Goal: Transaction & Acquisition: Purchase product/service

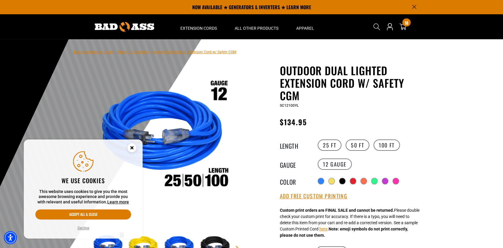
click at [134, 147] on circle "Close this option" at bounding box center [132, 147] width 9 height 9
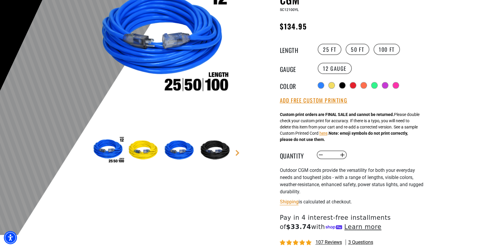
scroll to position [119, 0]
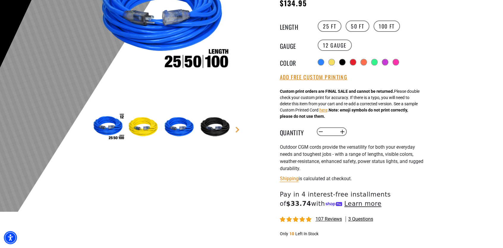
click at [333, 133] on input "*" at bounding box center [331, 132] width 12 height 10
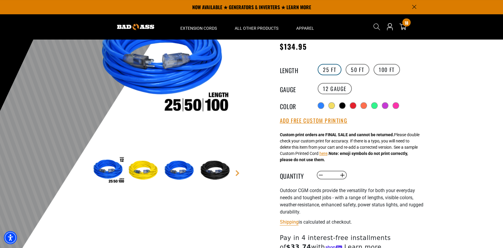
scroll to position [30, 0]
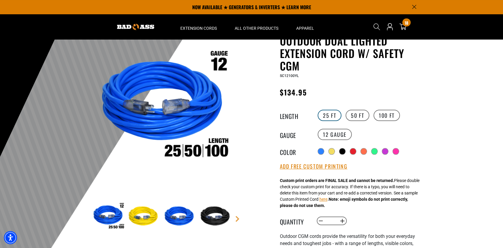
type input "*"
click at [329, 117] on label "25 FT" at bounding box center [330, 115] width 24 height 11
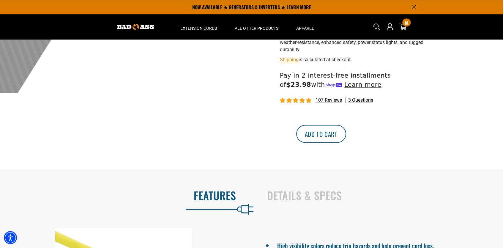
scroll to position [149, 0]
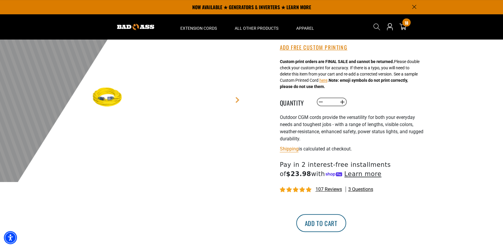
click at [346, 226] on button "Add to cart" at bounding box center [321, 223] width 50 height 18
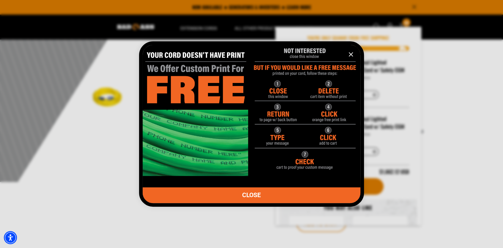
click at [350, 54] on icon "information" at bounding box center [350, 54] width 7 height 7
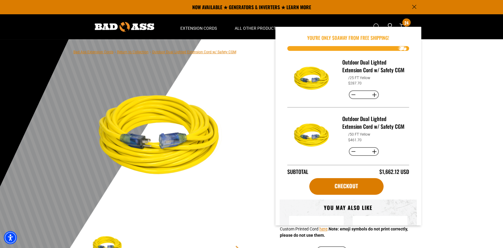
scroll to position [149, 0]
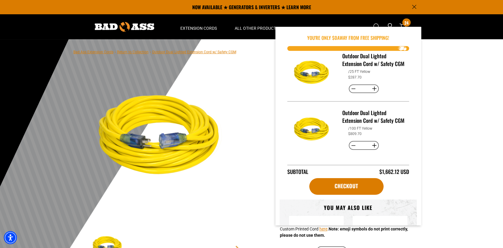
click at [352, 84] on button "Decrease quantity for Outdoor Dual Lighted Extension Cord w/ Safety CGM" at bounding box center [353, 89] width 9 height 10
click at [351, 84] on button "Decrease quantity for Outdoor Dual Lighted Extension Cord w/ Safety CGM" at bounding box center [353, 89] width 9 height 10
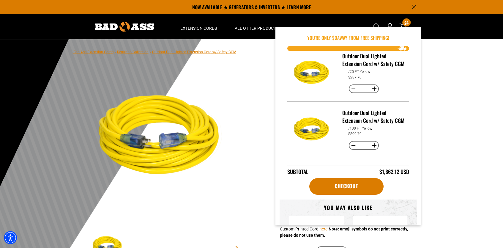
click at [351, 84] on button "Decrease quantity for Outdoor Dual Lighted Extension Cord w/ Safety CGM" at bounding box center [353, 89] width 9 height 10
type input "*"
click at [351, 84] on button "Decrease quantity for Outdoor Dual Lighted Extension Cord w/ Safety CGM" at bounding box center [353, 89] width 9 height 10
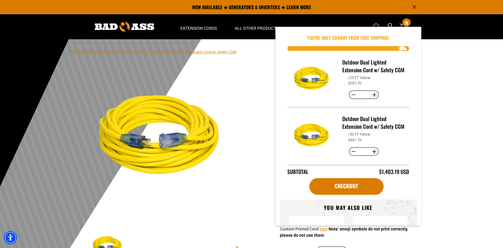
scroll to position [85, 0]
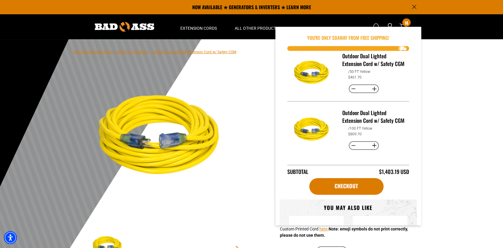
click at [462, 152] on div at bounding box center [251, 184] width 503 height 291
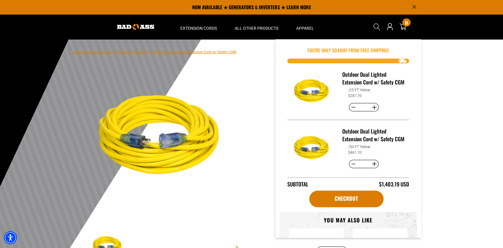
click at [315, 102] on img "Item added to your cart" at bounding box center [313, 91] width 42 height 42
click at [347, 86] on h3 "Outdoor Dual Lighted Extension Cord w/ Safety CGM" at bounding box center [373, 77] width 62 height 15
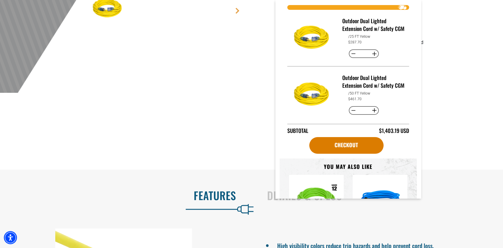
scroll to position [0, 0]
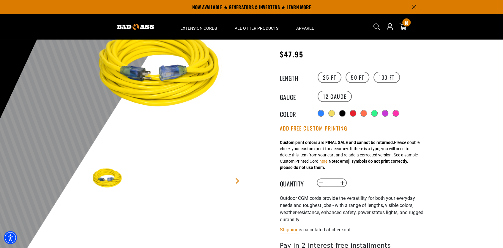
scroll to position [30, 0]
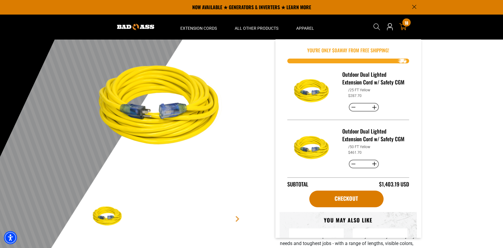
click at [454, 100] on div at bounding box center [251, 155] width 503 height 291
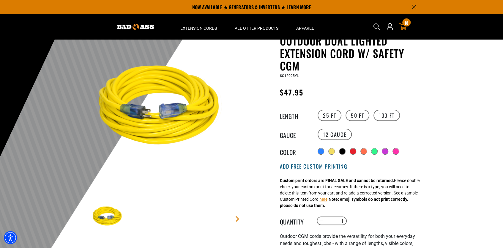
click at [315, 167] on button "Add Free Custom Printing" at bounding box center [313, 166] width 67 height 7
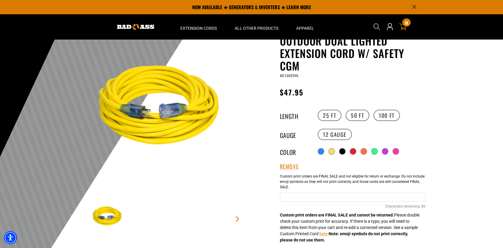
click at [306, 199] on input "text" at bounding box center [353, 197] width 146 height 9
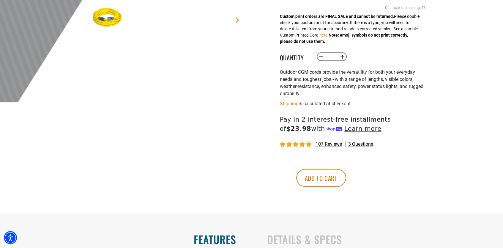
scroll to position [238, 0]
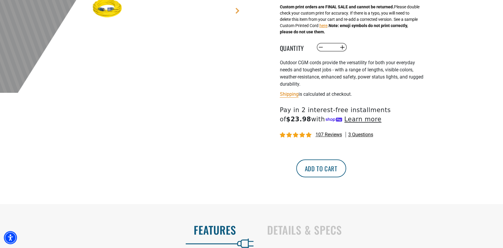
type input "**********"
click at [346, 170] on button "Add to cart" at bounding box center [321, 168] width 50 height 18
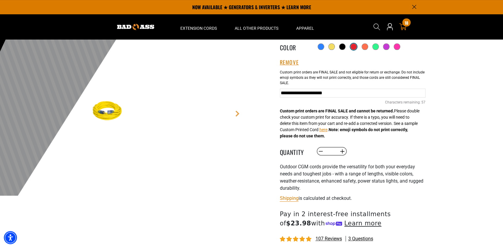
scroll to position [59, 0]
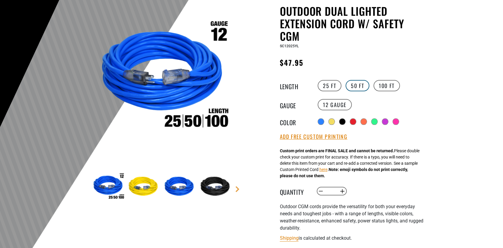
click at [357, 83] on label "50 FT" at bounding box center [358, 85] width 24 height 11
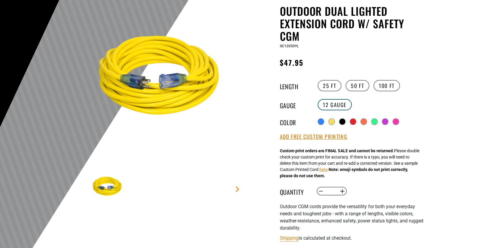
click at [336, 105] on div "Outdoor Dual Lighted Extension Cord w/ Safety CGM Outdoor Dual Lighted Extensio…" at bounding box center [353, 172] width 146 height 334
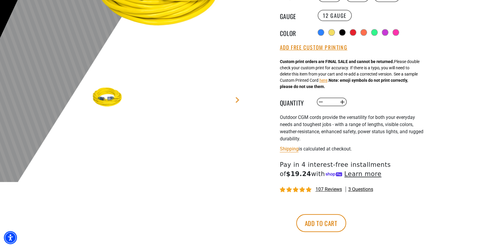
click at [333, 102] on input "*" at bounding box center [331, 102] width 12 height 10
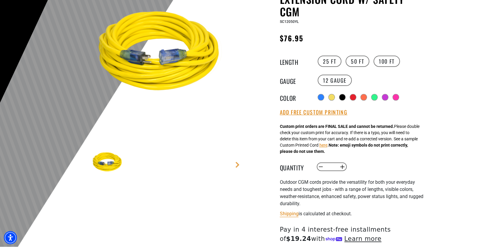
scroll to position [89, 0]
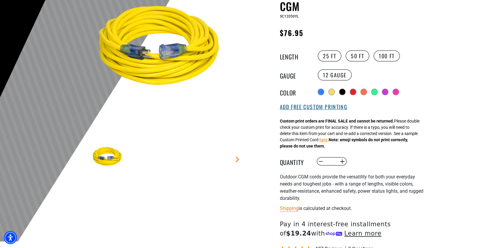
type input "*"
click at [311, 106] on button "Add Free Custom Printing" at bounding box center [313, 107] width 67 height 7
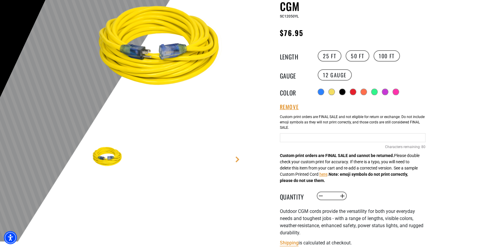
click at [311, 135] on input "Yellow Cables" at bounding box center [353, 137] width 146 height 9
drag, startPoint x: 399, startPoint y: 138, endPoint x: 261, endPoint y: 134, distance: 138.8
click at [261, 134] on div "Outdoor Dual Lighted Extension Cord w/ Safety CGM Outdoor Dual Lighted Extensio…" at bounding box center [340, 163] width 169 height 377
click at [397, 136] on input "**********" at bounding box center [353, 137] width 146 height 9
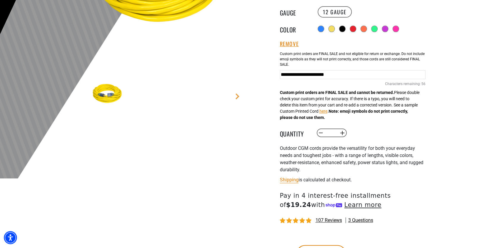
scroll to position [178, 0]
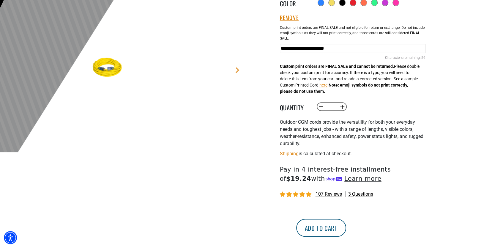
type input "**********"
drag, startPoint x: 362, startPoint y: 229, endPoint x: 366, endPoint y: 224, distance: 5.9
click at [346, 229] on button "Add to cart" at bounding box center [321, 228] width 50 height 18
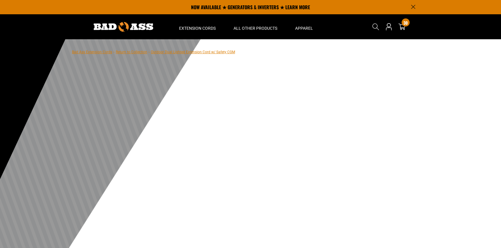
click at [379, 45] on div at bounding box center [250, 184] width 501 height 291
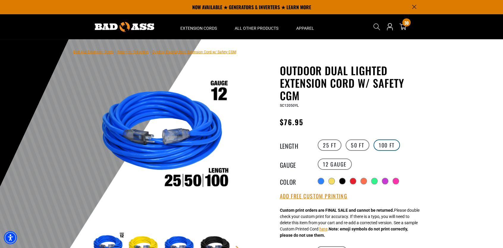
click at [390, 146] on label "100 FT" at bounding box center [387, 144] width 26 height 11
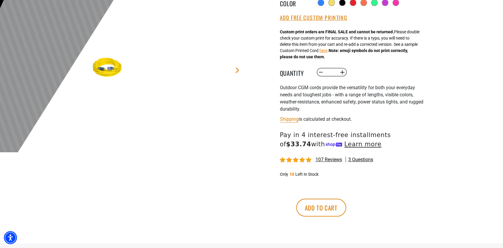
scroll to position [59, 0]
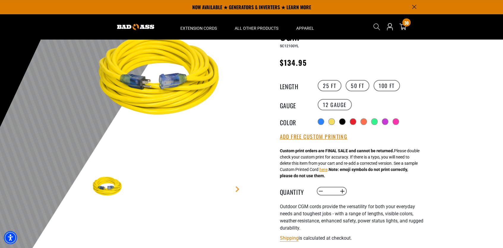
click at [336, 191] on input "*" at bounding box center [331, 191] width 12 height 10
type input "*"
click at [319, 139] on button "Add Free Custom Printing" at bounding box center [313, 136] width 67 height 7
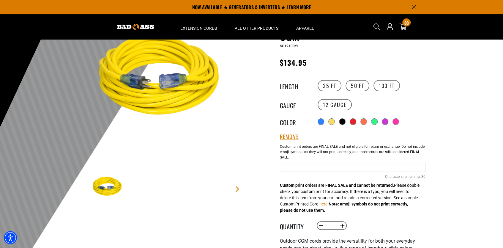
paste input "**********"
drag, startPoint x: 386, startPoint y: 165, endPoint x: 392, endPoint y: 166, distance: 5.4
click at [387, 165] on input "**********" at bounding box center [353, 167] width 146 height 9
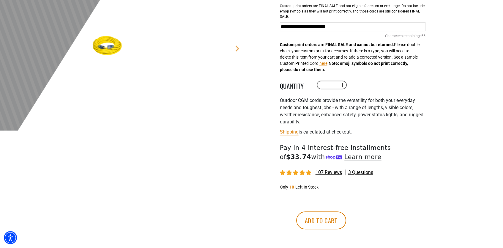
scroll to position [267, 0]
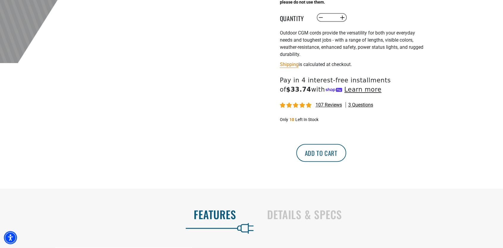
type input "**********"
click at [346, 159] on button "Add to cart" at bounding box center [321, 153] width 50 height 18
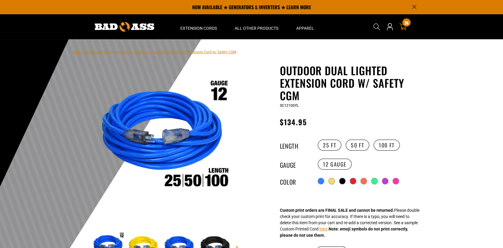
click at [406, 27] on icon at bounding box center [403, 27] width 8 height 8
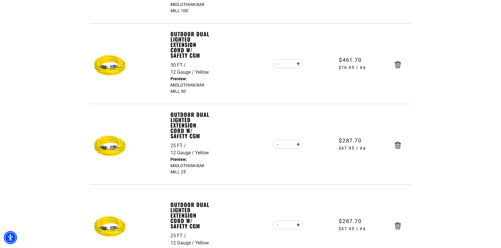
scroll to position [238, 0]
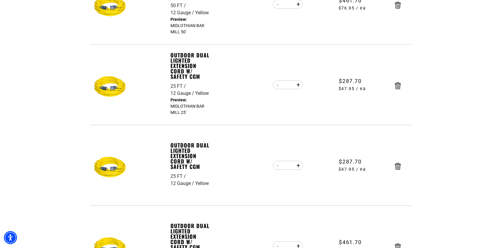
click at [396, 165] on icon "Remove Outdoor Dual Lighted Extension Cord w/ Safety CGM - 25 FT / 12 Gauge / Y…" at bounding box center [397, 166] width 6 height 7
click at [396, 166] on icon "Remove Outdoor Dual Lighted Extension Cord w/ Safety CGM - 50 FT / 12 Gauge / Y…" at bounding box center [397, 166] width 6 height 7
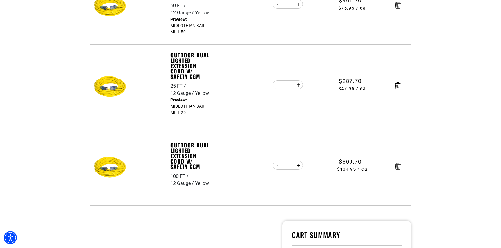
click at [396, 166] on icon "Remove Outdoor Dual Lighted Extension Cord w/ Safety CGM - 100 FT / 12 Gauge / …" at bounding box center [397, 166] width 6 height 7
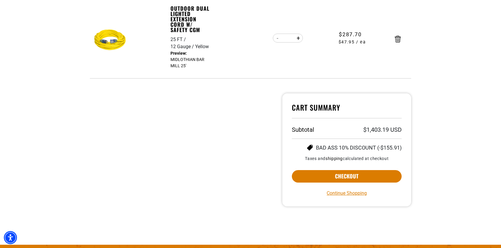
scroll to position [297, 0]
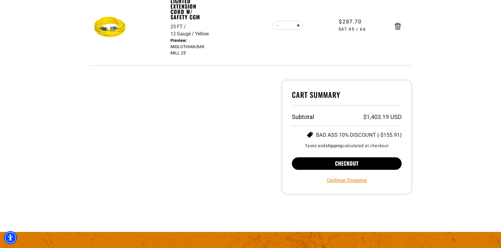
click at [372, 163] on button "Checkout" at bounding box center [347, 163] width 110 height 12
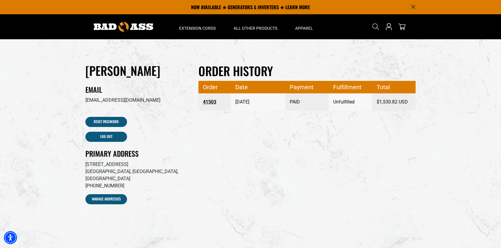
click at [213, 103] on link "41503" at bounding box center [215, 102] width 24 height 11
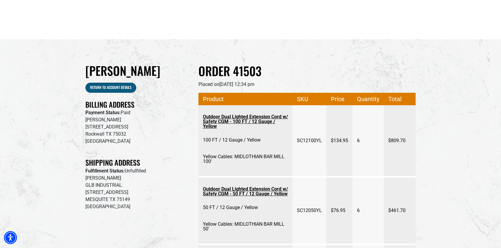
drag, startPoint x: 267, startPoint y: 126, endPoint x: 278, endPoint y: 138, distance: 16.2
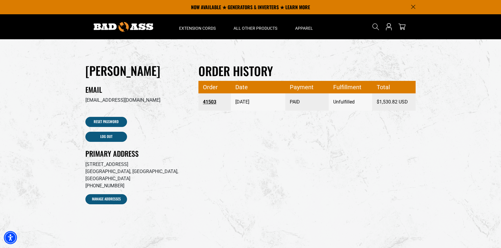
click at [209, 102] on link "41503" at bounding box center [215, 102] width 24 height 11
